Goal: Check status: Check status

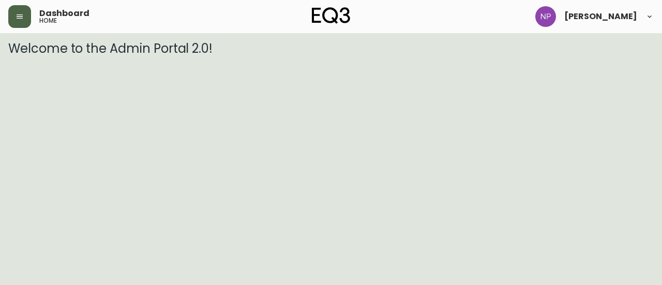
click at [12, 18] on button "button" at bounding box center [19, 16] width 23 height 23
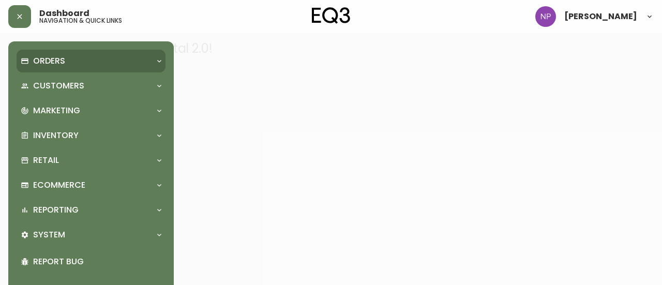
click at [48, 63] on p "Orders" at bounding box center [49, 60] width 32 height 11
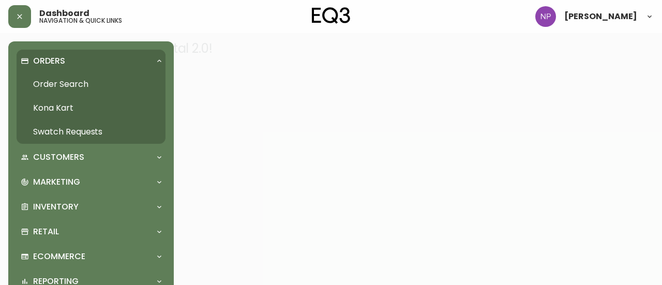
click at [60, 84] on link "Order Search" at bounding box center [91, 84] width 149 height 24
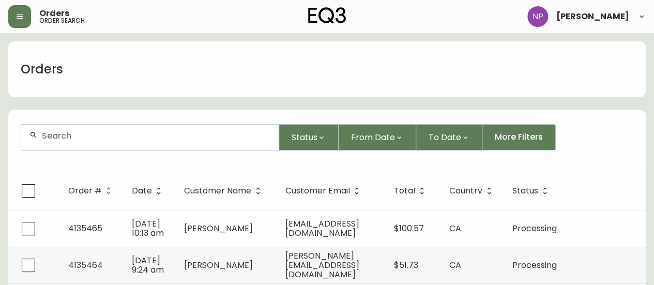
click at [116, 141] on div at bounding box center [150, 137] width 258 height 25
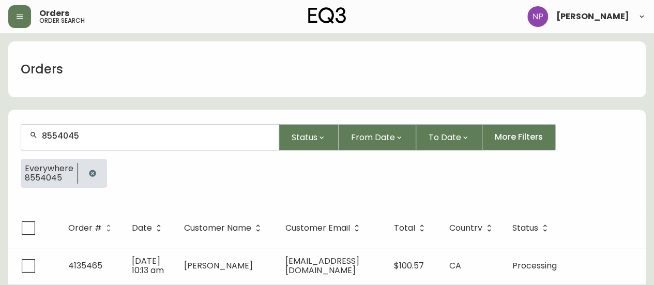
type input "8554045"
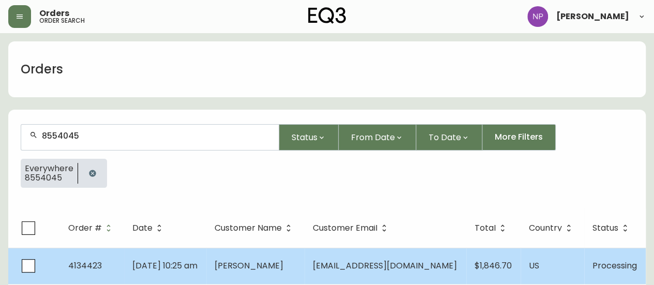
click at [199, 273] on td "[DATE] 10:25 am" at bounding box center [165, 266] width 82 height 36
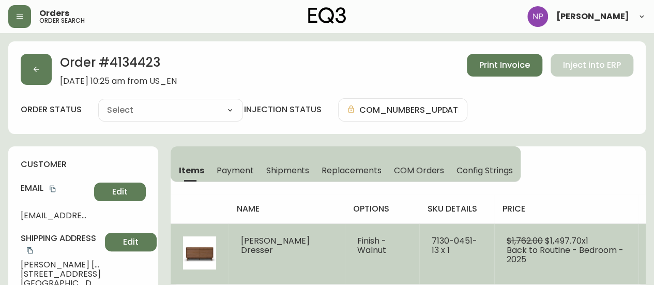
type input "Processing"
select select "PROCESSING"
